Goal: Task Accomplishment & Management: Complete application form

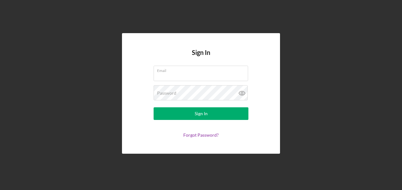
type input "J"
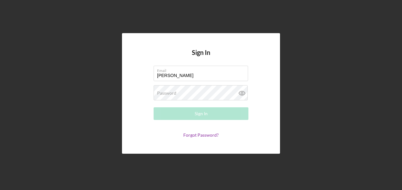
type input "J"
type input "[EMAIL_ADDRESS][DOMAIN_NAME]"
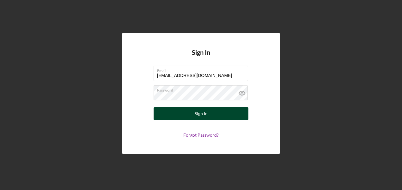
click at [209, 110] on button "Sign In" at bounding box center [201, 114] width 95 height 13
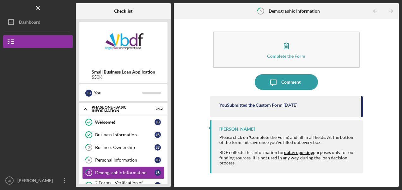
scroll to position [23, 0]
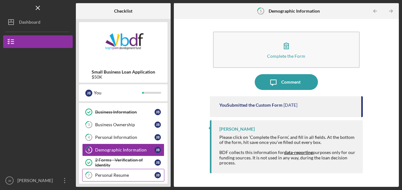
click at [114, 173] on div "Personal Resume" at bounding box center [124, 175] width 59 height 5
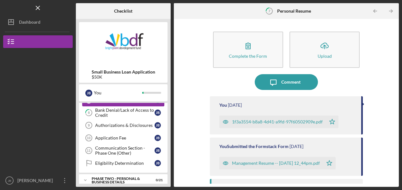
scroll to position [99, 0]
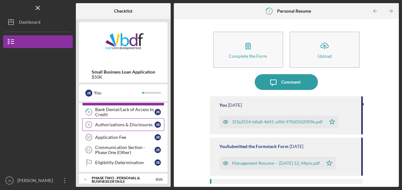
click at [124, 124] on div "Authorizations & Disclosures" at bounding box center [124, 124] width 59 height 5
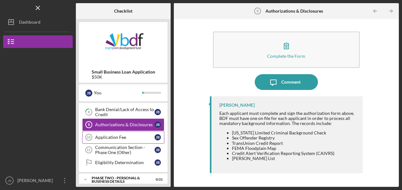
click at [123, 140] on link "Application Fee 10 Application Fee [PERSON_NAME]" at bounding box center [123, 137] width 82 height 13
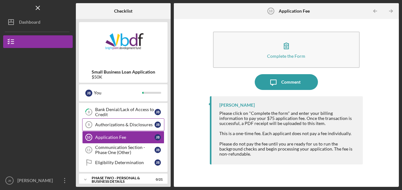
click at [140, 122] on div "Authorizations & Disclosures" at bounding box center [124, 124] width 59 height 5
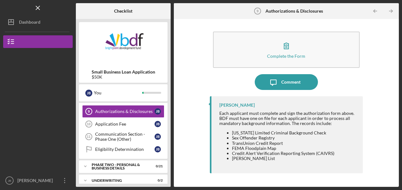
scroll to position [124, 0]
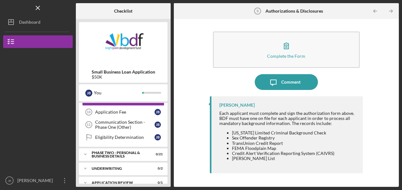
click at [385, 140] on div "Complete the Form Form Icon/Message Comment [PERSON_NAME] Each applicant must c…" at bounding box center [286, 103] width 219 height 162
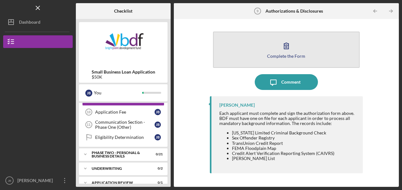
click at [288, 45] on icon "button" at bounding box center [286, 46] width 4 height 6
